Goal: Task Accomplishment & Management: Manage account settings

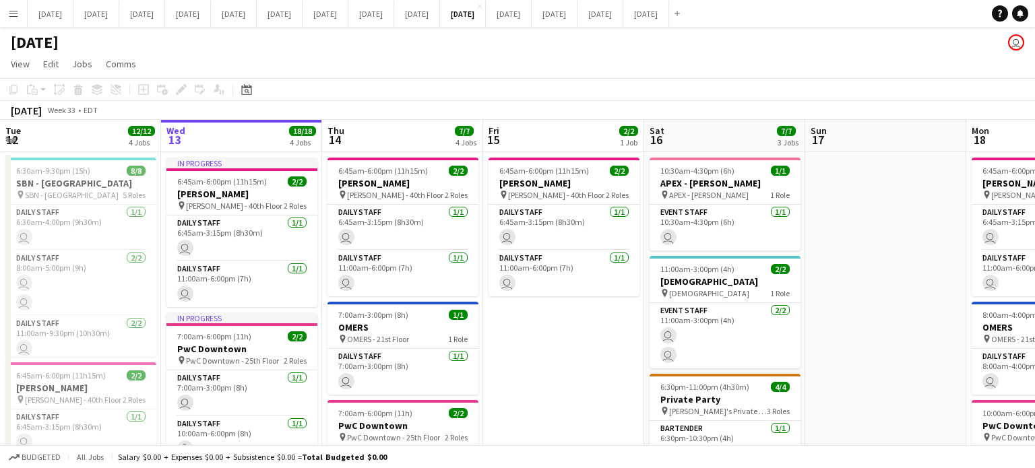
click at [137, 306] on app-calendar-viewport "Tue 12 12/12 4 Jobs Wed 13 18/18 4 Jobs Thu 14 7/7 4 Jobs Fri 15 2/2 1 Job Sat …" at bounding box center [517, 463] width 1035 height 686
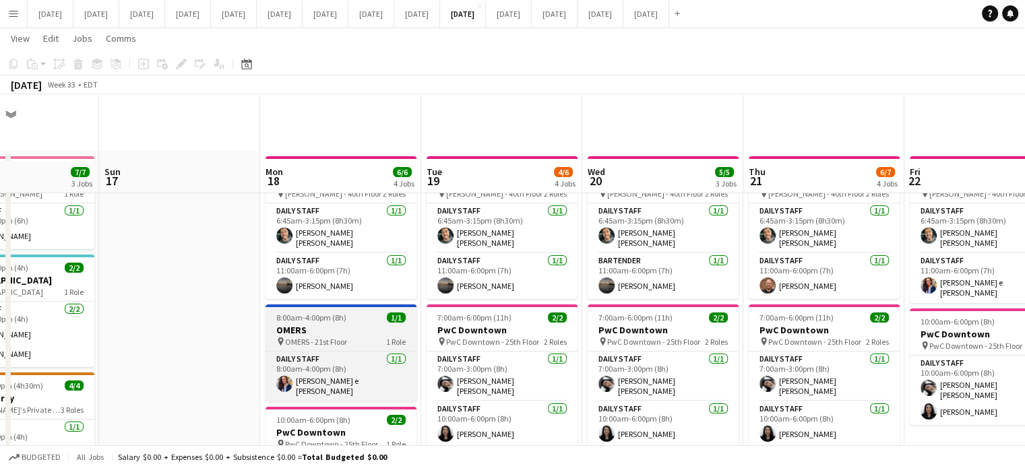
scroll to position [67, 0]
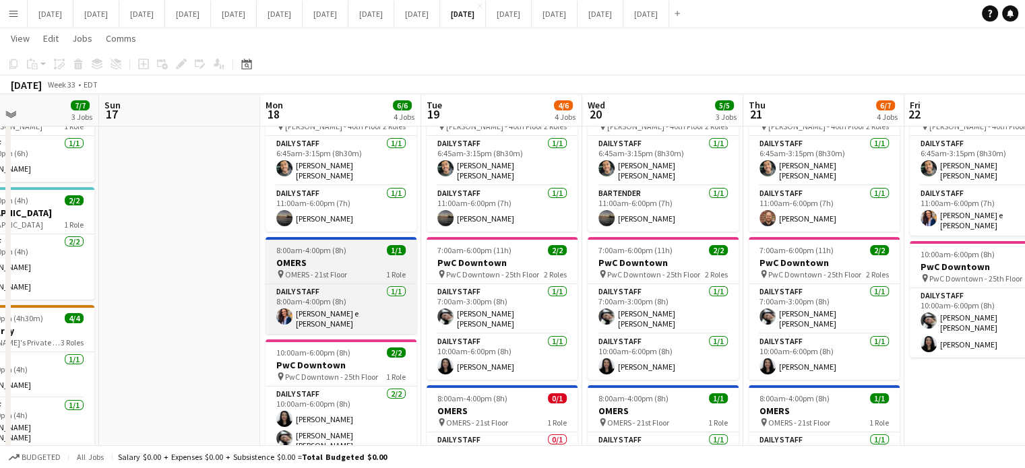
click at [334, 263] on h3 "OMERS" at bounding box center [340, 263] width 151 height 12
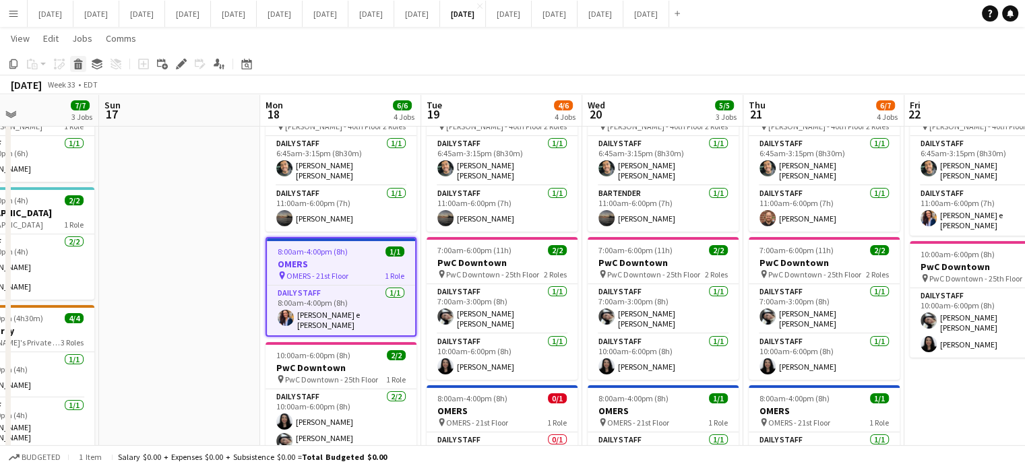
click at [75, 67] on icon at bounding box center [78, 66] width 7 height 7
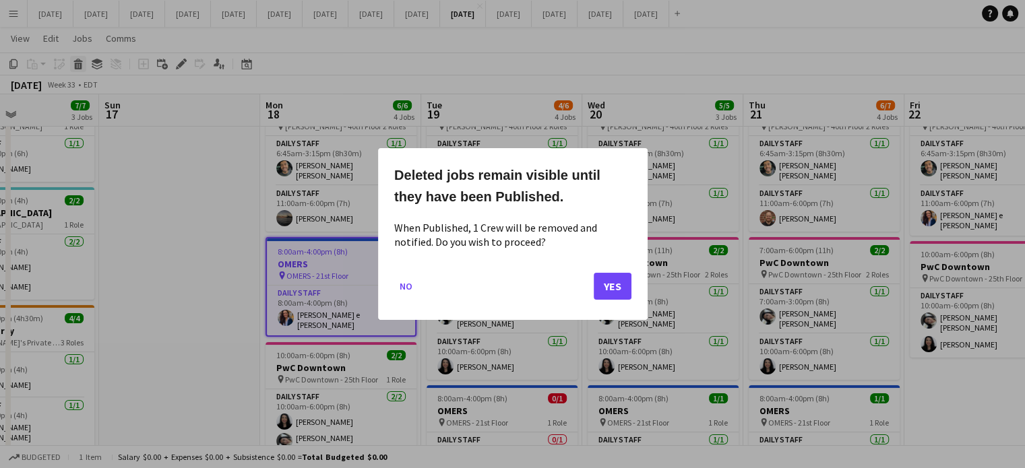
scroll to position [0, 0]
click at [614, 290] on button "Yes" at bounding box center [612, 286] width 38 height 27
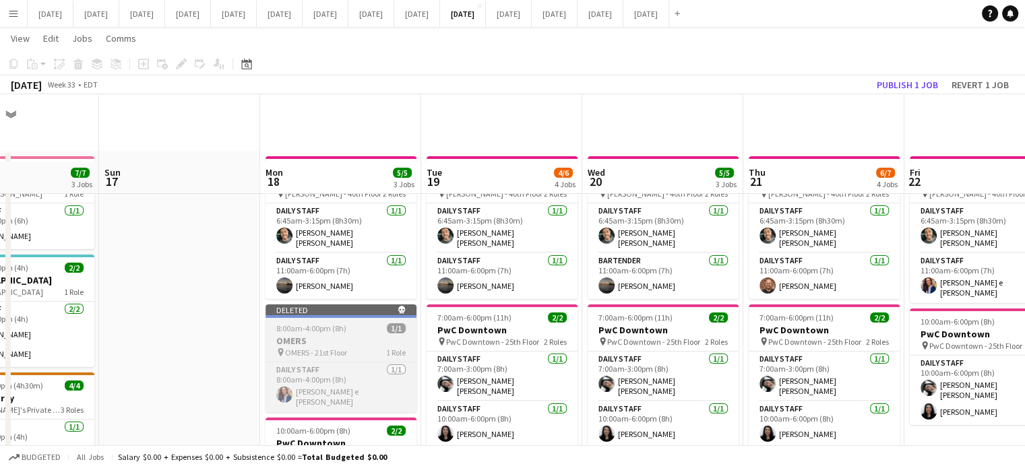
scroll to position [67, 0]
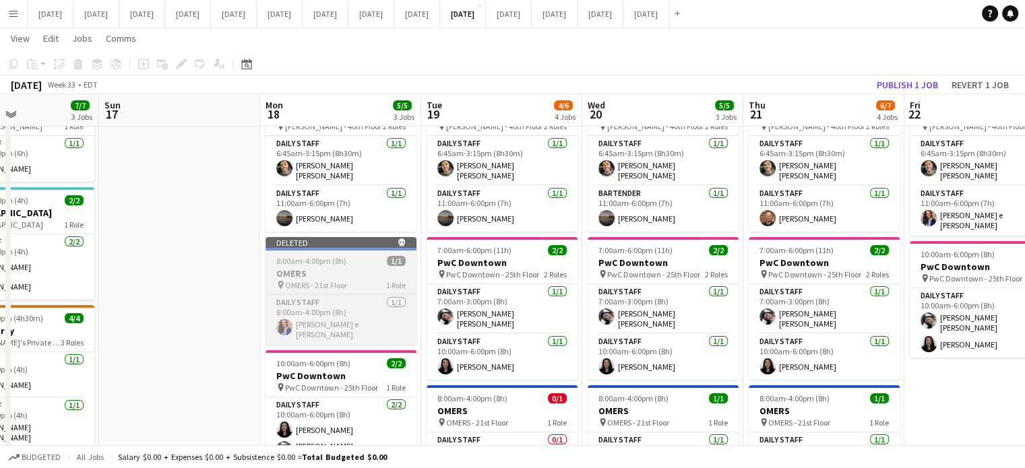
click at [390, 267] on h3 "OMERS" at bounding box center [340, 273] width 151 height 12
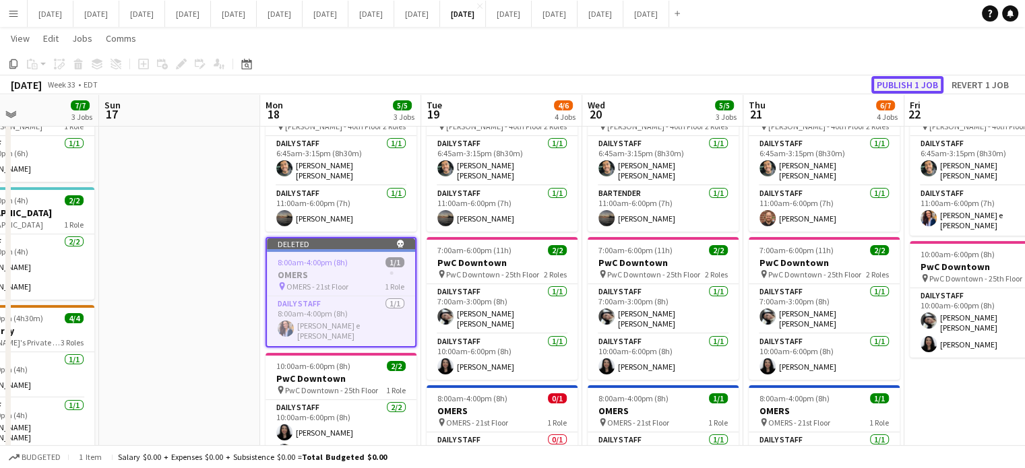
click at [911, 81] on button "Publish 1 job" at bounding box center [907, 85] width 72 height 18
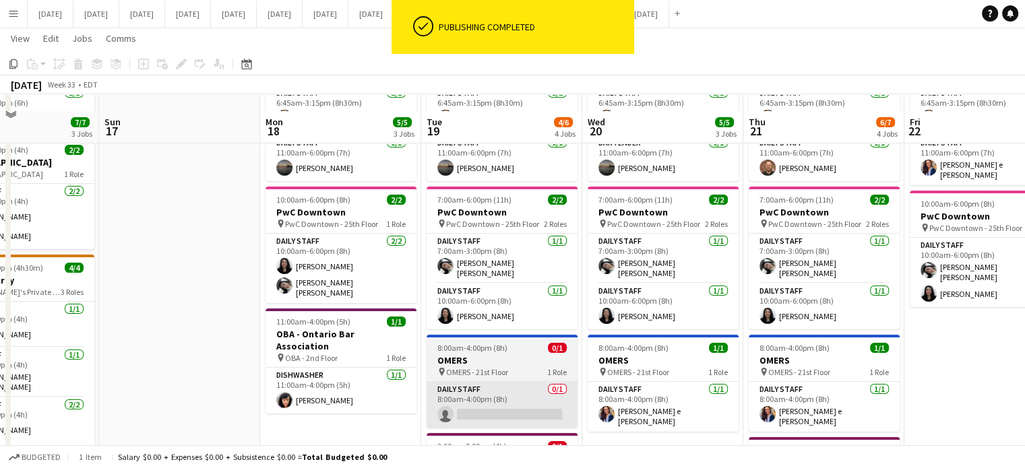
scroll to position [135, 0]
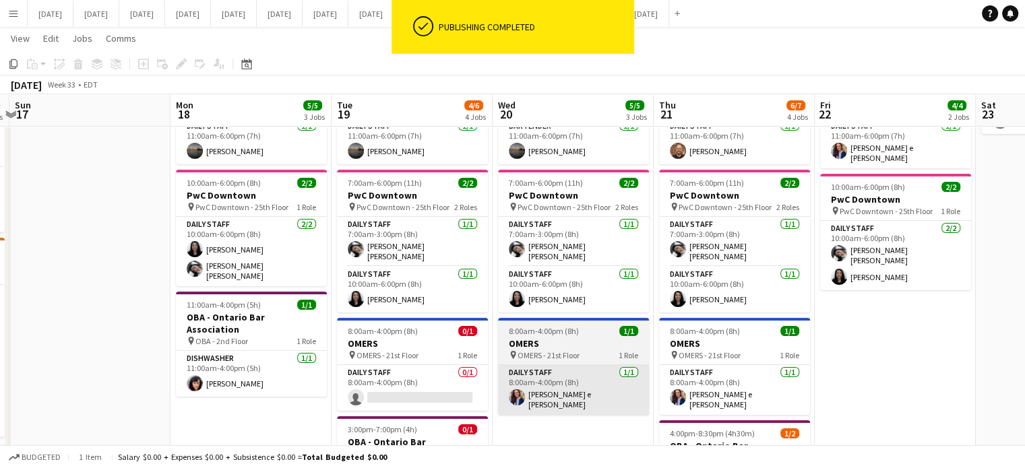
drag, startPoint x: 704, startPoint y: 423, endPoint x: 572, endPoint y: 399, distance: 134.2
click at [595, 425] on app-calendar-viewport "Thu 14 7/7 4 Jobs Fri 15 2/2 1 Job Sat 16 7/7 3 Jobs Sun 17 Mon 18 5/5 3 Jobs T…" at bounding box center [512, 294] width 1025 height 752
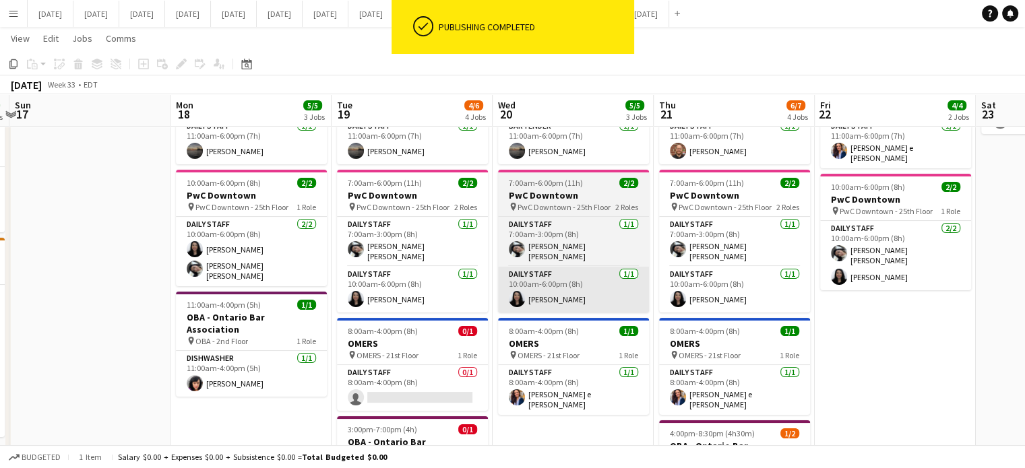
scroll to position [0, 492]
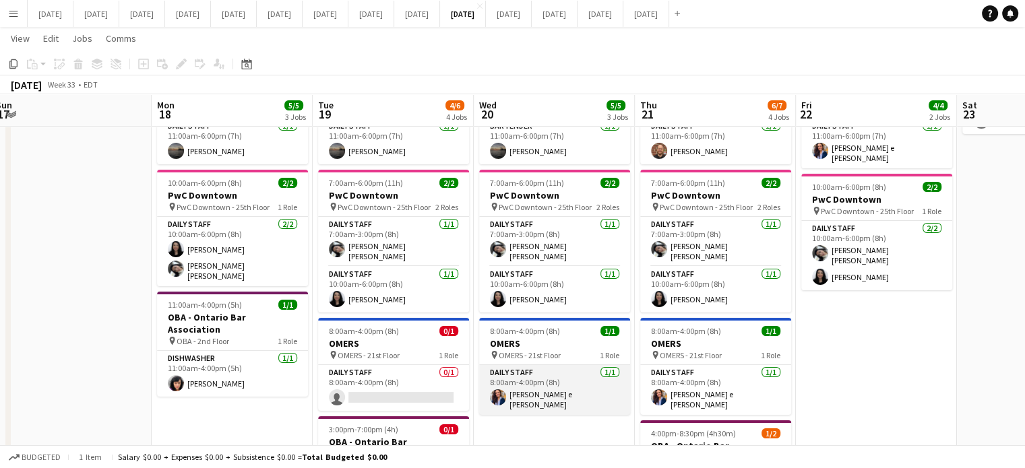
click at [595, 371] on app-card-role "Daily Staff [DATE] 8:00am-4:00pm (8h) [PERSON_NAME] S. e [PERSON_NAME]" at bounding box center [554, 390] width 151 height 50
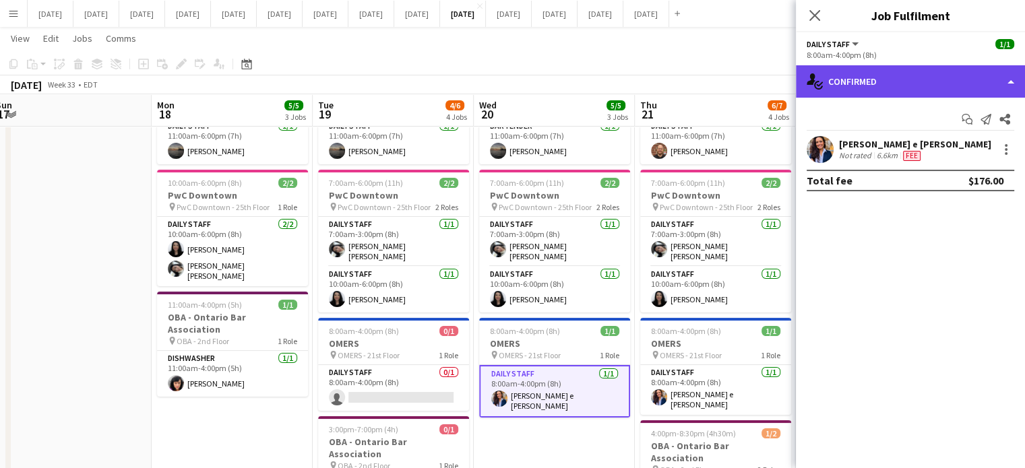
click at [889, 88] on div "single-neutral-actions-check-2 Confirmed" at bounding box center [910, 81] width 229 height 32
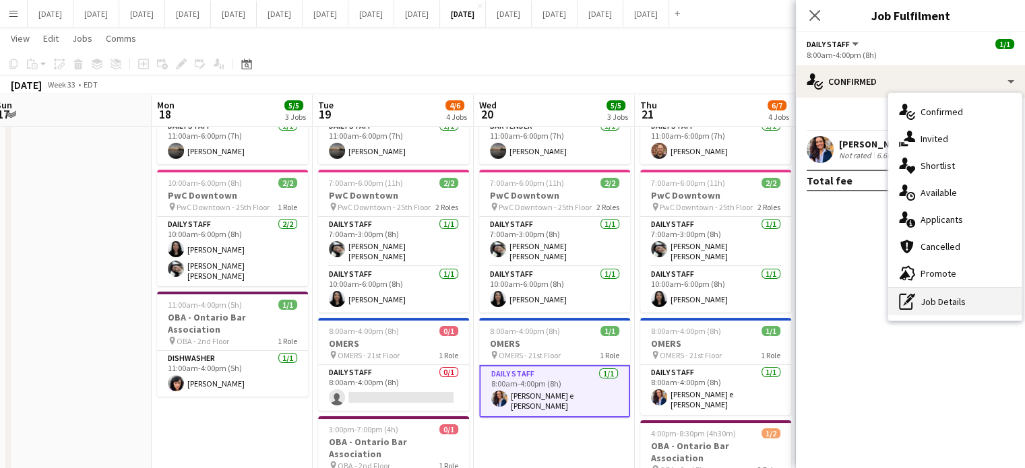
click at [942, 300] on div "pen-write Job Details" at bounding box center [954, 301] width 133 height 27
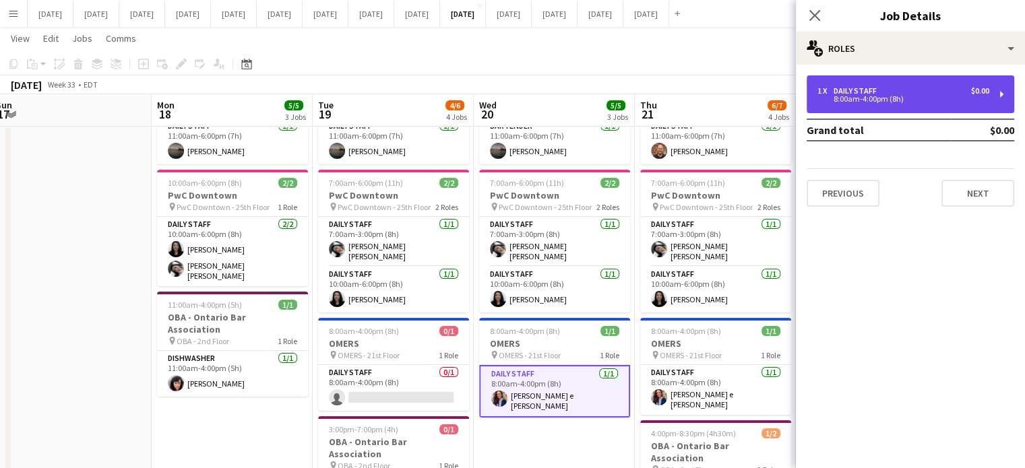
click at [851, 89] on div "Daily Staff" at bounding box center [857, 90] width 49 height 9
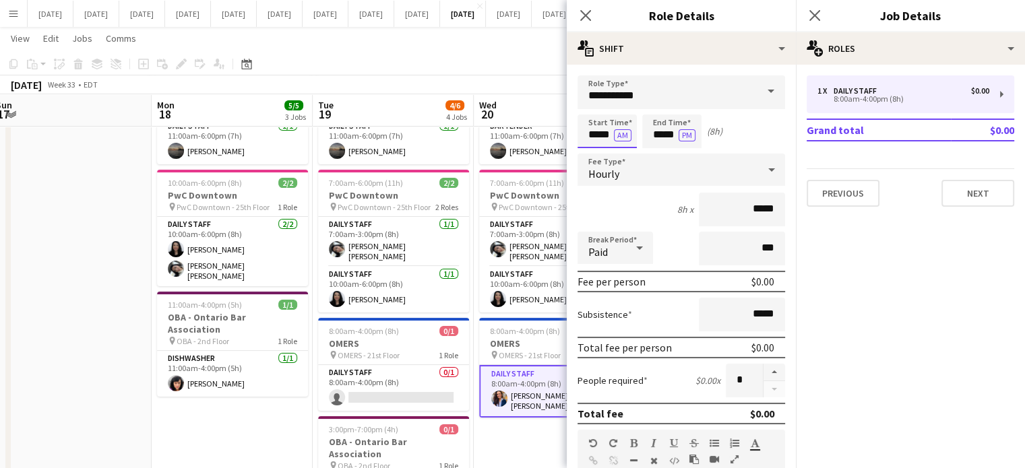
click at [598, 137] on input "*****" at bounding box center [606, 132] width 59 height 34
type input "*****"
click at [599, 152] on div at bounding box center [593, 154] width 27 height 13
click at [665, 125] on input "*****" at bounding box center [671, 132] width 59 height 34
type input "*****"
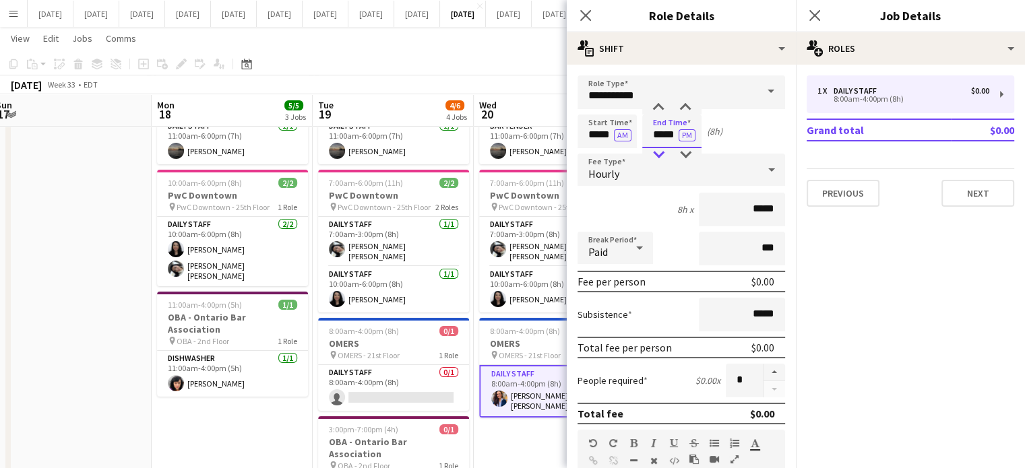
click at [663, 155] on div at bounding box center [658, 154] width 27 height 13
click at [582, 14] on icon "Close pop-in" at bounding box center [585, 15] width 13 height 13
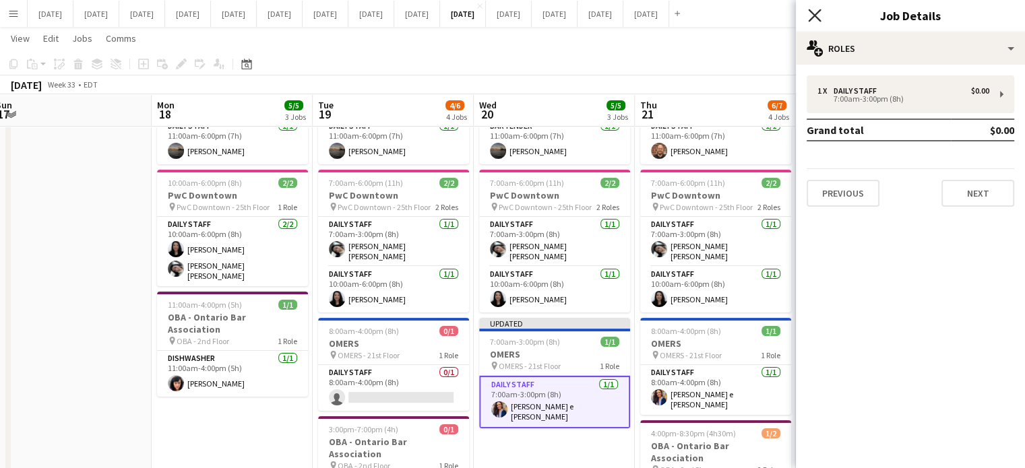
click at [815, 13] on icon "Close pop-in" at bounding box center [814, 15] width 13 height 13
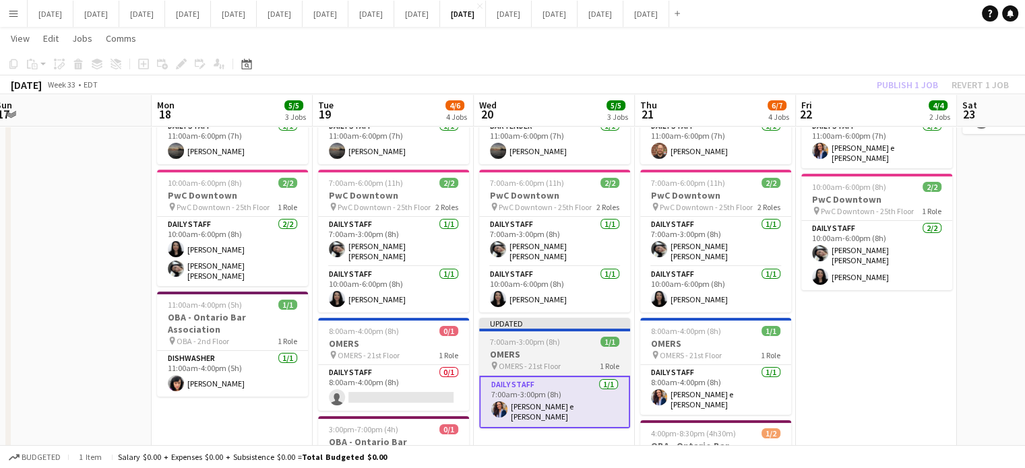
click at [545, 338] on span "7:00am-3:00pm (8h)" at bounding box center [525, 342] width 70 height 10
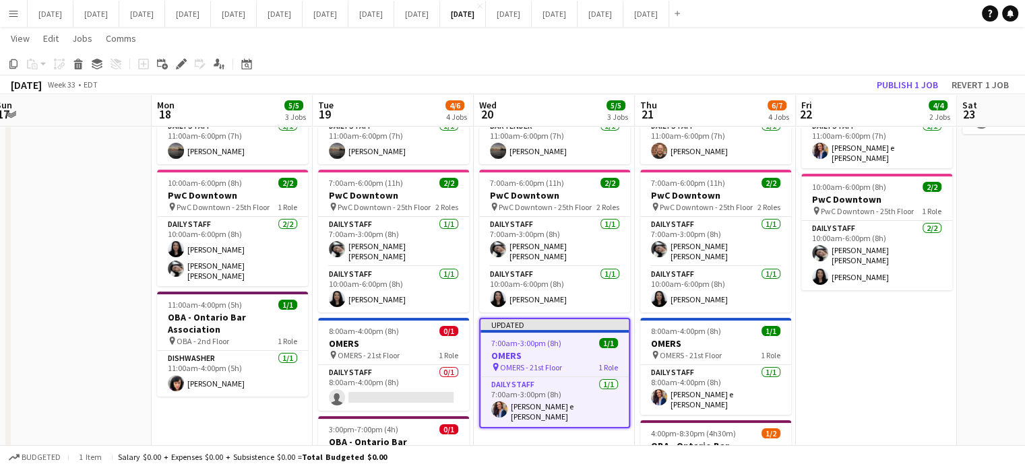
scroll to position [0, 492]
click at [922, 80] on button "Publish 1 job" at bounding box center [907, 85] width 72 height 18
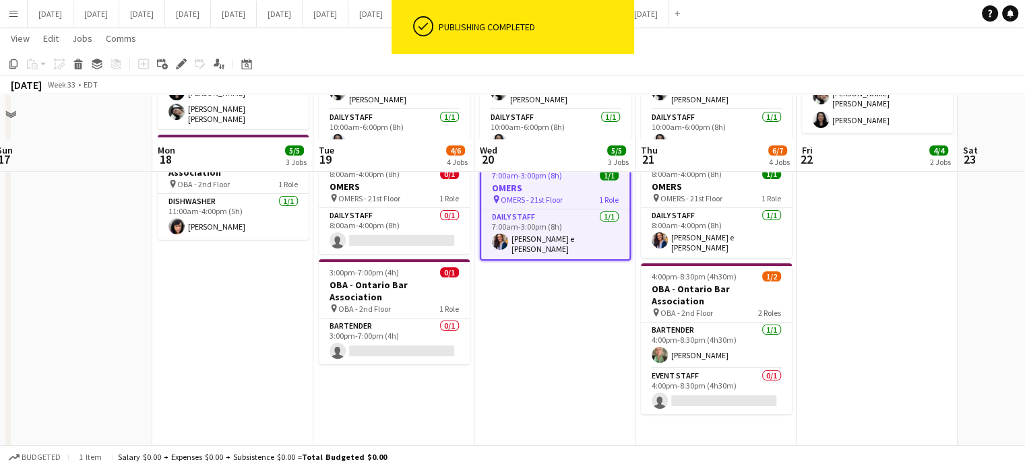
scroll to position [269, 0]
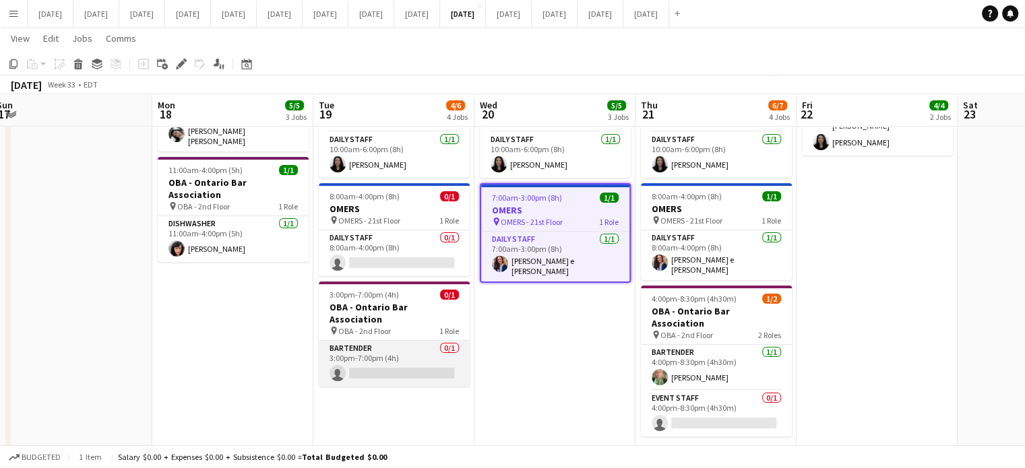
click at [445, 341] on app-card-role "Bartender 0/1 3:00pm-7:00pm (4h) single-neutral-actions" at bounding box center [394, 364] width 151 height 46
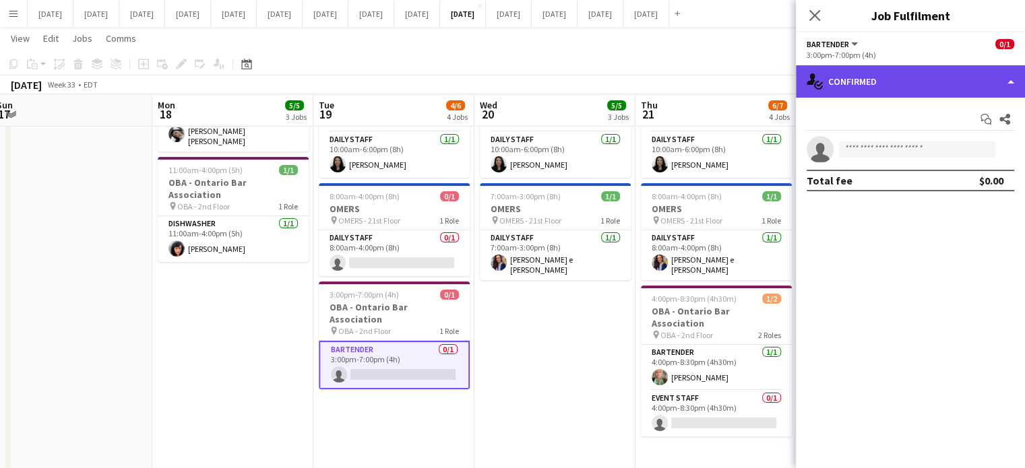
click at [857, 79] on div "single-neutral-actions-check-2 Confirmed" at bounding box center [910, 81] width 229 height 32
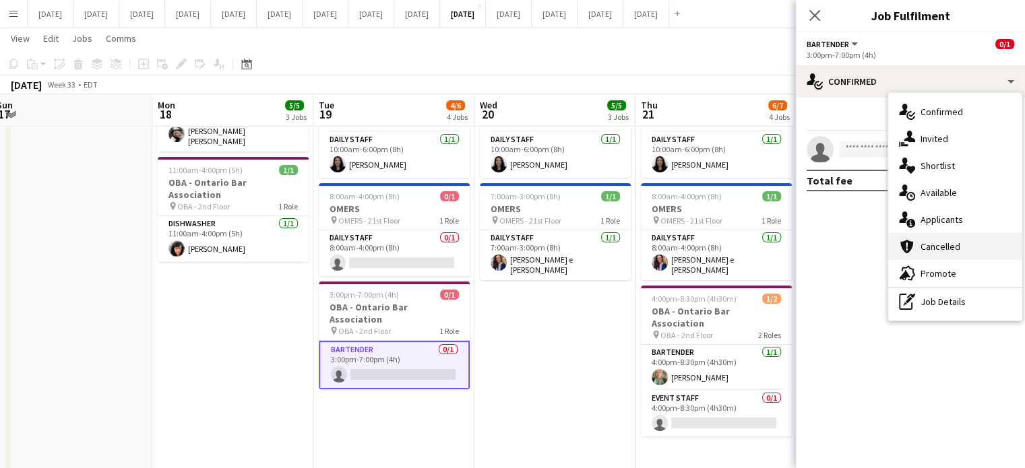
click at [938, 241] on div "cancellation Cancelled" at bounding box center [954, 246] width 133 height 27
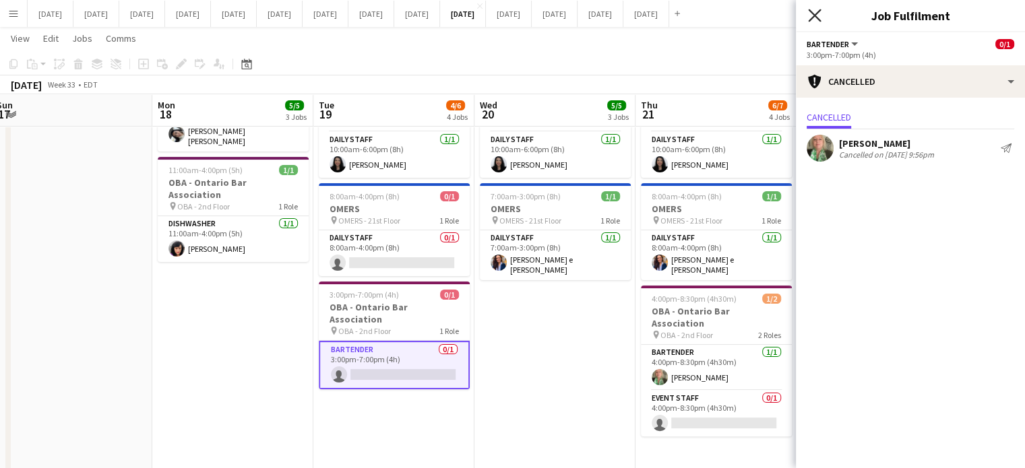
click at [818, 18] on icon "Close pop-in" at bounding box center [814, 15] width 13 height 13
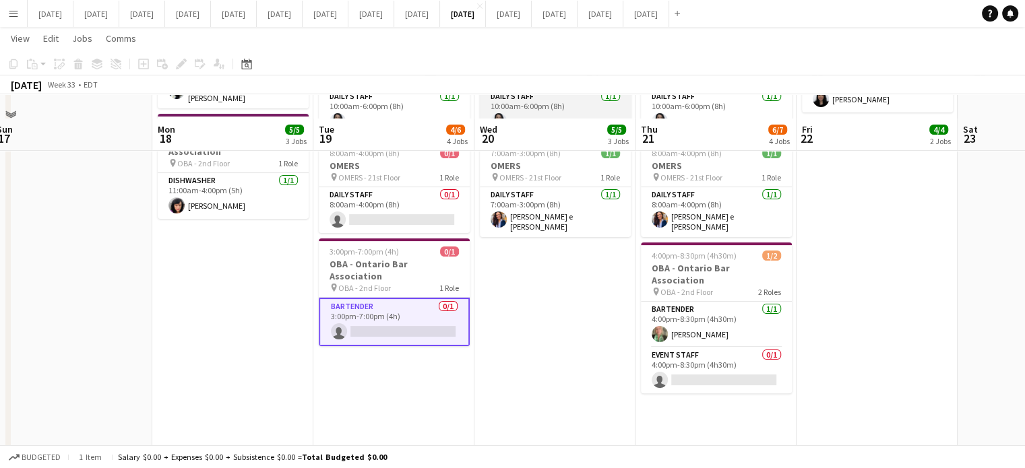
scroll to position [337, 0]
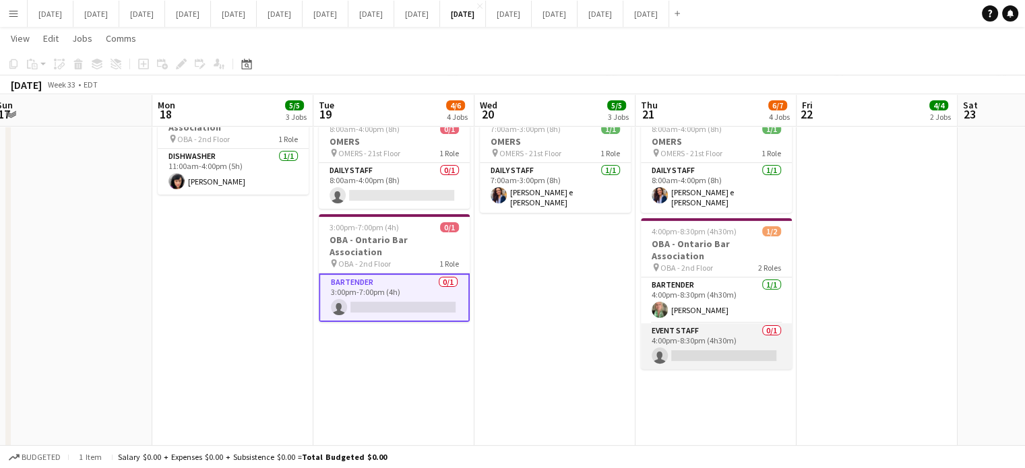
click at [710, 323] on app-card-role "Event Staff 0/1 4:00pm-8:30pm (4h30m) single-neutral-actions" at bounding box center [716, 346] width 151 height 46
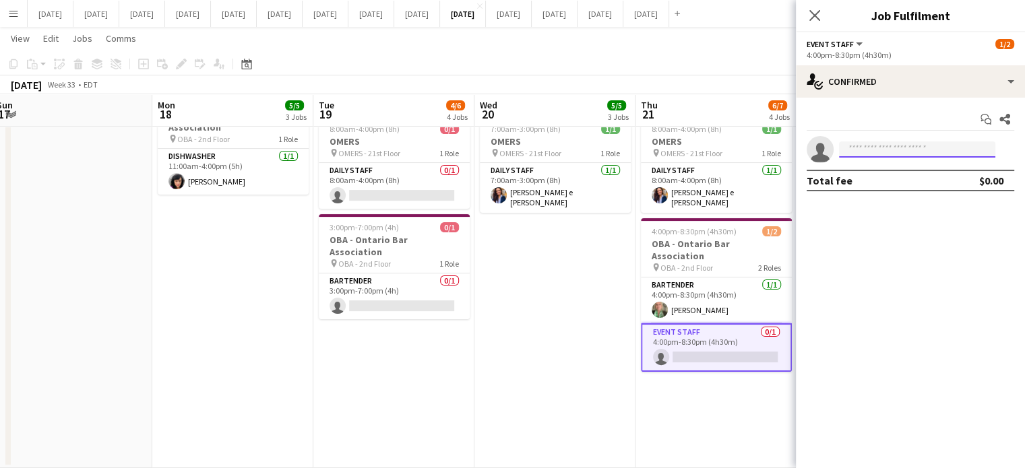
click at [864, 149] on input at bounding box center [917, 149] width 156 height 16
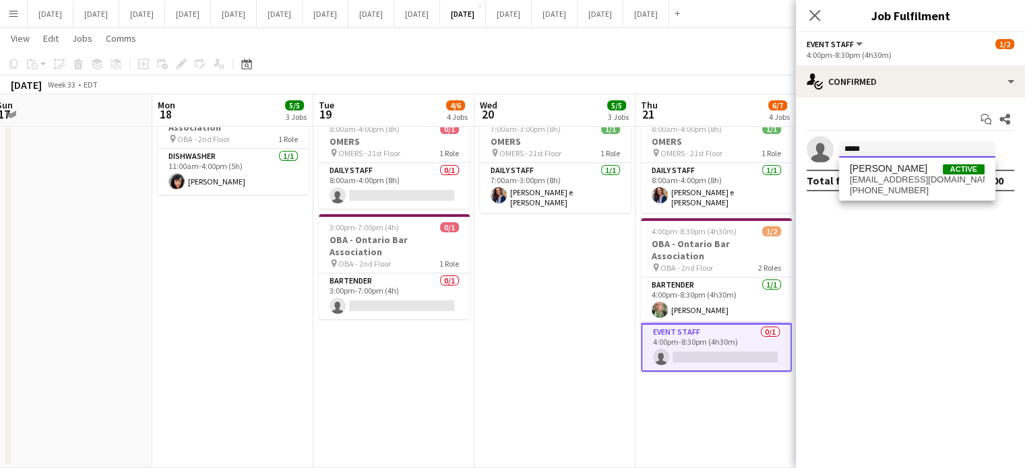
type input "*****"
click at [908, 176] on span "[EMAIL_ADDRESS][DOMAIN_NAME]" at bounding box center [916, 179] width 135 height 11
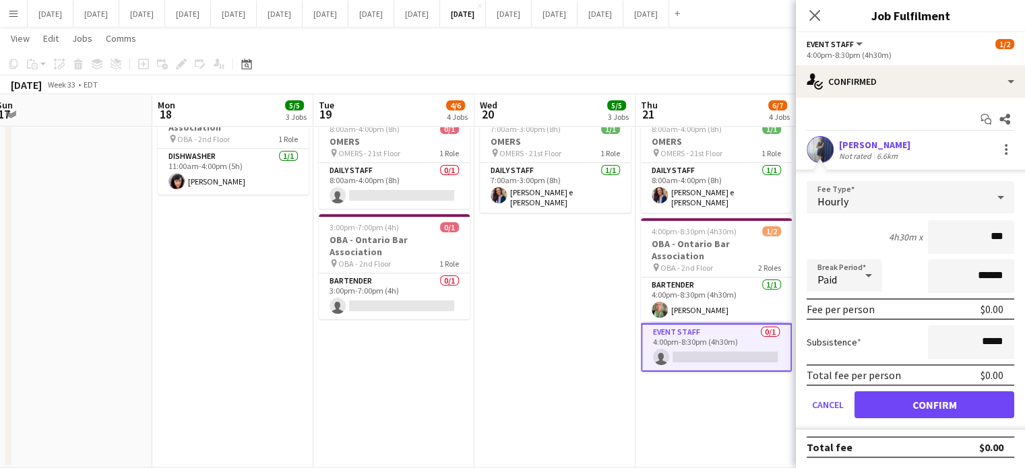
type input "**"
type input "******"
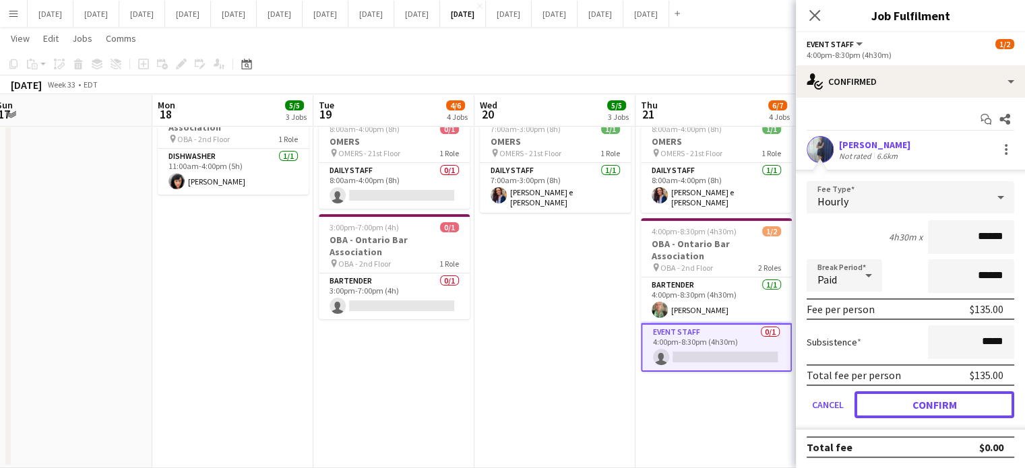
click at [971, 393] on button "Confirm" at bounding box center [934, 404] width 160 height 27
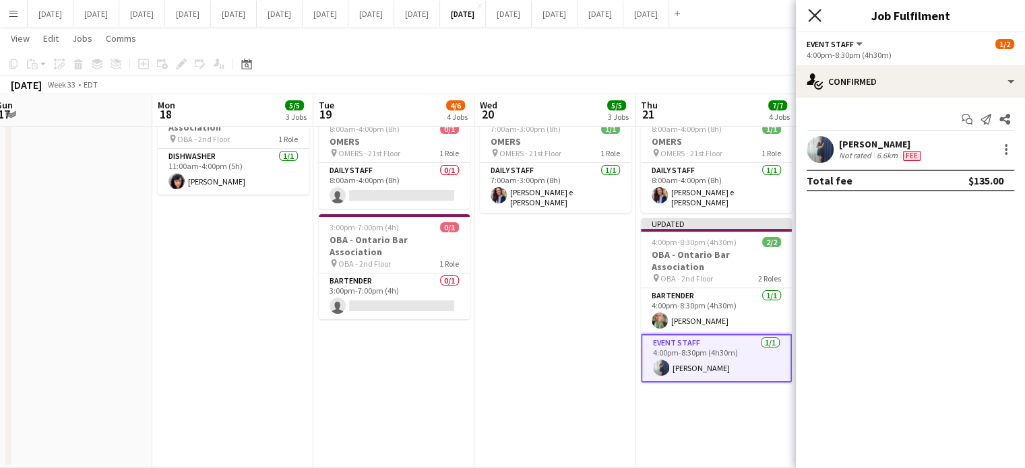
click at [814, 12] on icon "Close pop-in" at bounding box center [814, 15] width 13 height 13
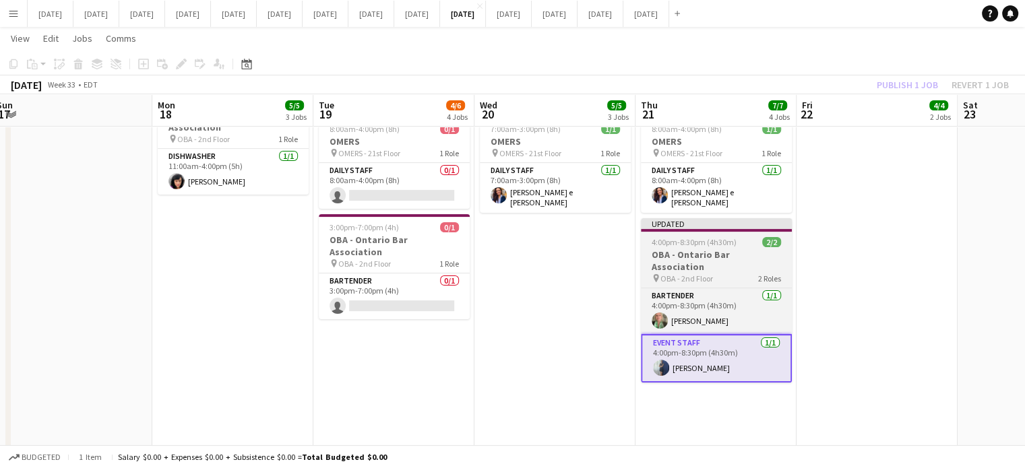
click at [765, 249] on h3 "OBA - Ontario Bar Association" at bounding box center [716, 261] width 151 height 24
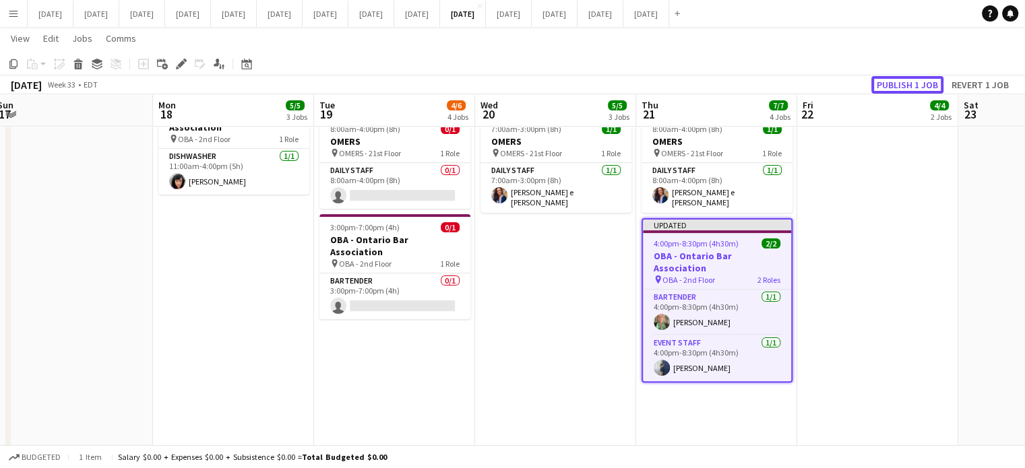
click at [893, 82] on button "Publish 1 job" at bounding box center [907, 85] width 72 height 18
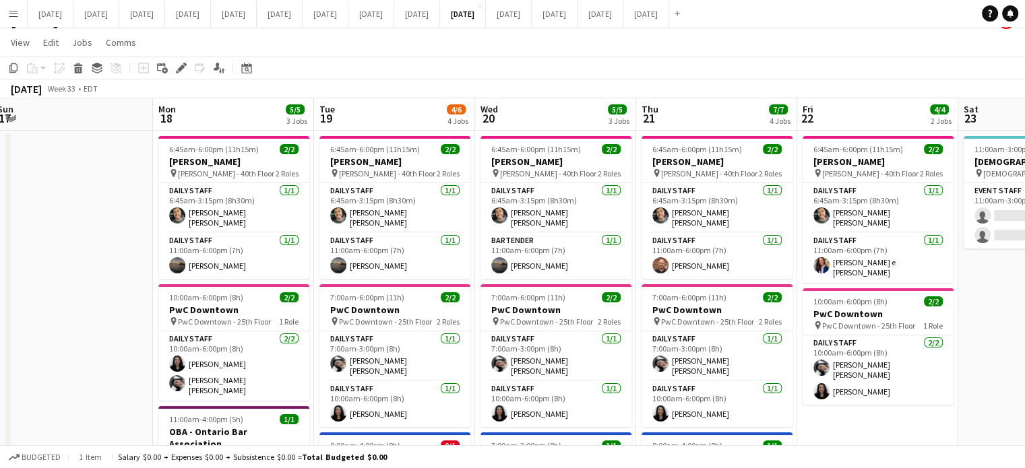
scroll to position [0, 0]
